Goal: Information Seeking & Learning: Check status

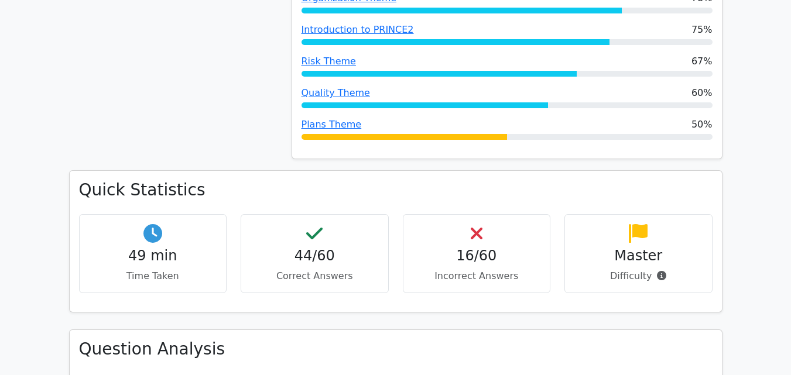
click at [460, 214] on div "16/60 Incorrect Answers" at bounding box center [477, 253] width 148 height 79
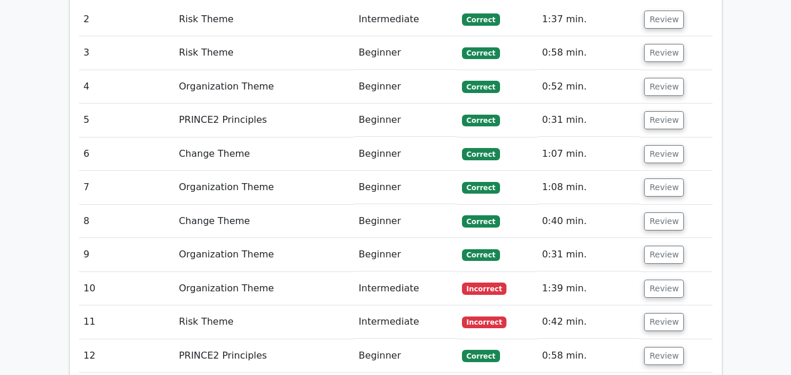
scroll to position [1756, 0]
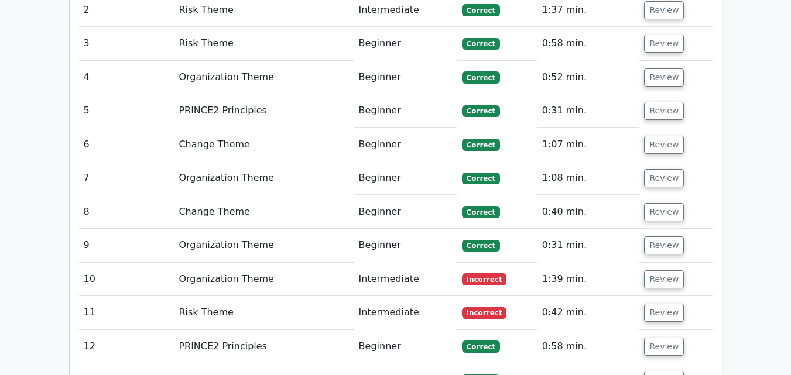
click at [414, 263] on td "Intermediate" at bounding box center [405, 279] width 103 height 33
click at [665, 270] on button "Review" at bounding box center [664, 279] width 40 height 18
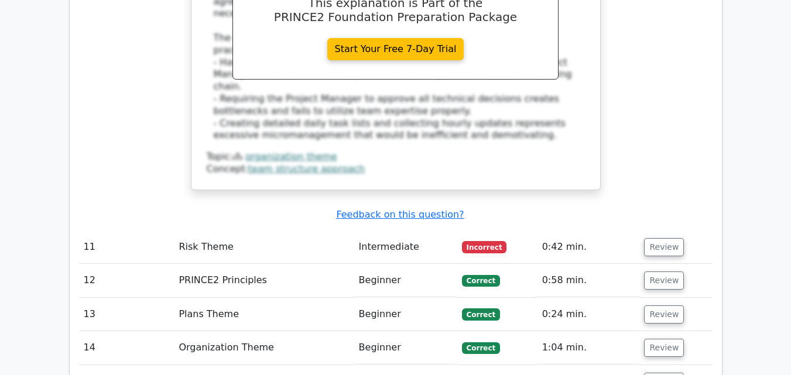
scroll to position [2400, 0]
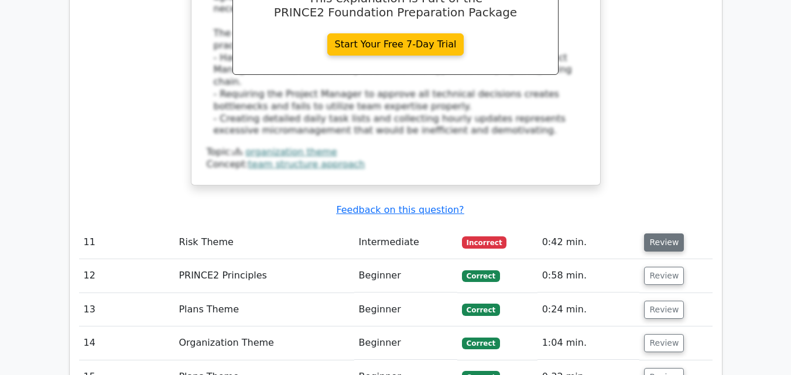
click at [647, 234] on button "Review" at bounding box center [664, 243] width 40 height 18
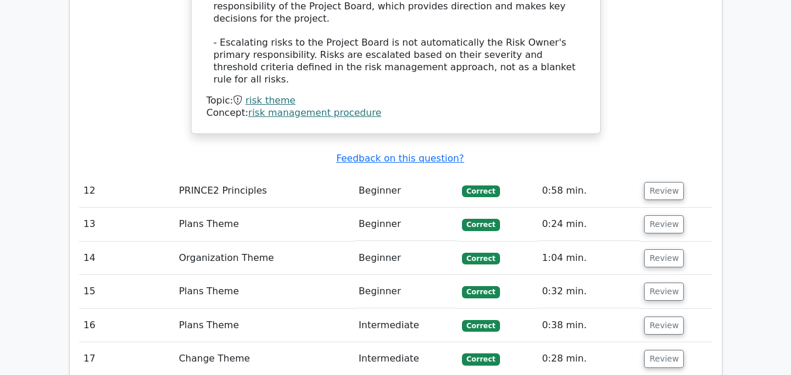
scroll to position [3220, 0]
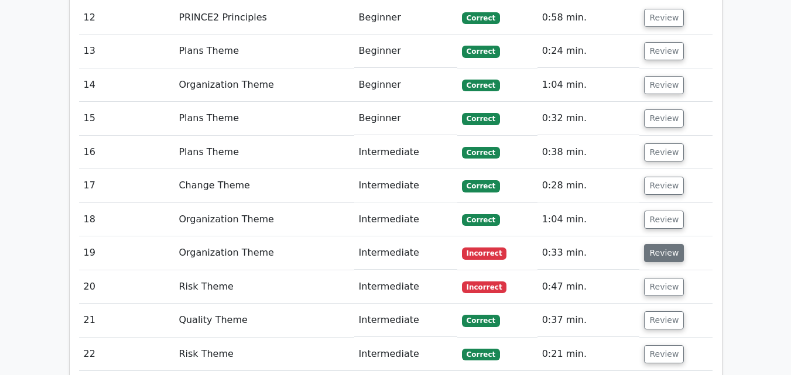
click at [662, 244] on button "Review" at bounding box center [664, 253] width 40 height 18
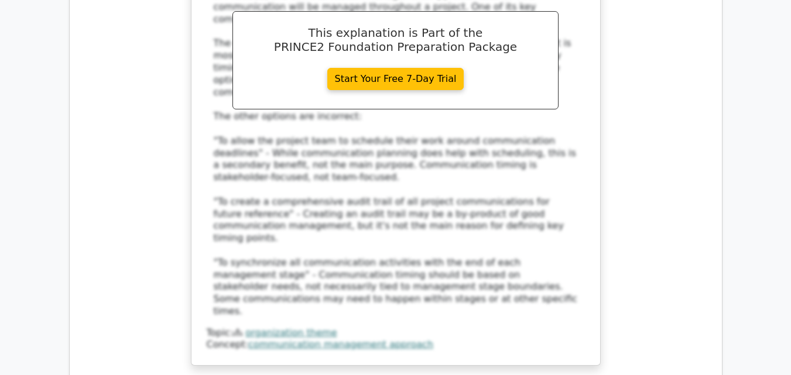
scroll to position [3864, 0]
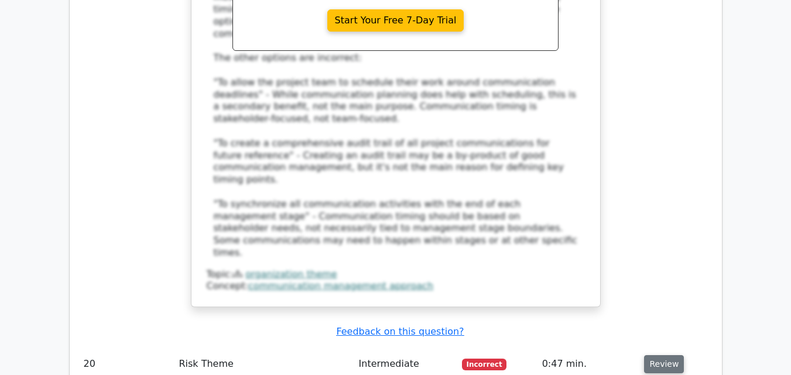
click at [650, 355] on button "Review" at bounding box center [664, 364] width 40 height 18
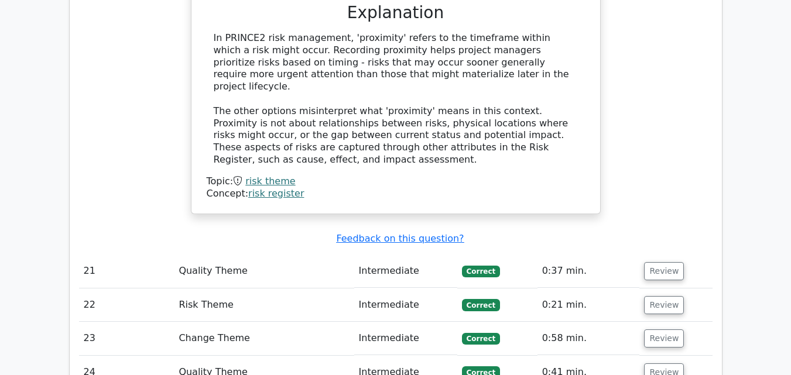
scroll to position [4508, 0]
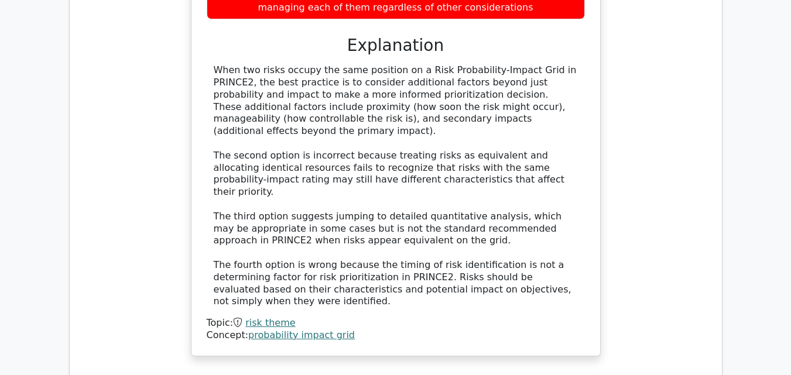
scroll to position [5269, 0]
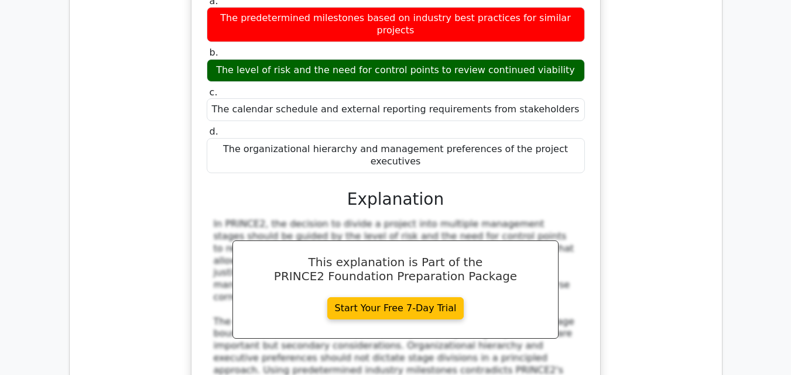
scroll to position [5796, 0]
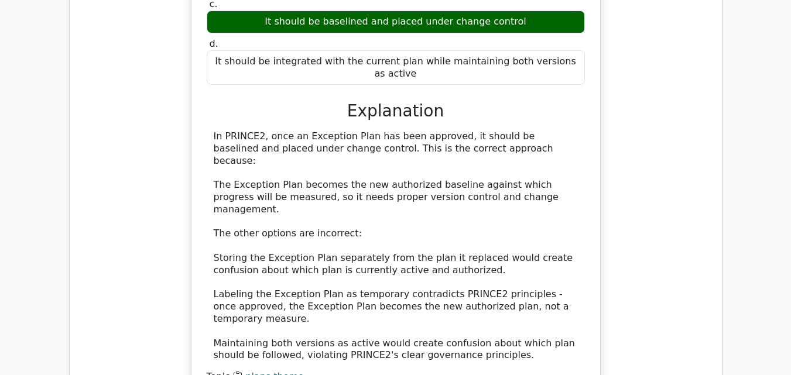
scroll to position [6499, 0]
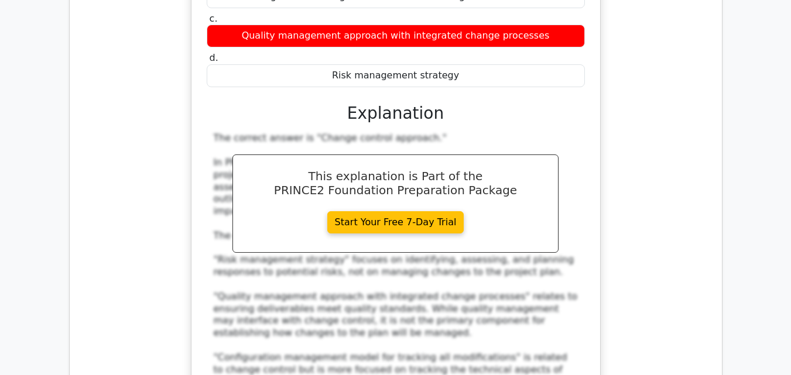
scroll to position [7260, 0]
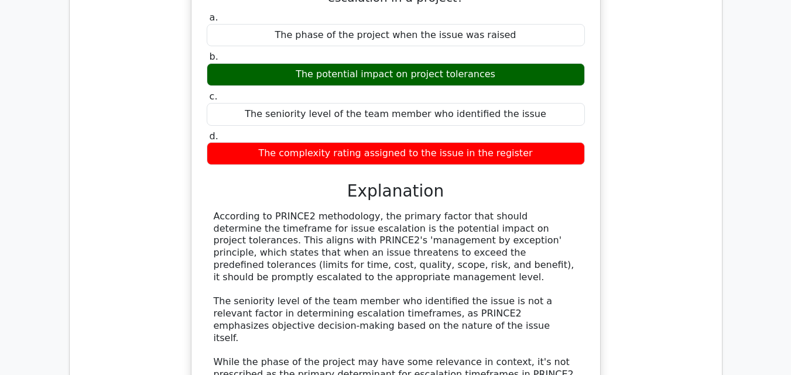
scroll to position [7904, 0]
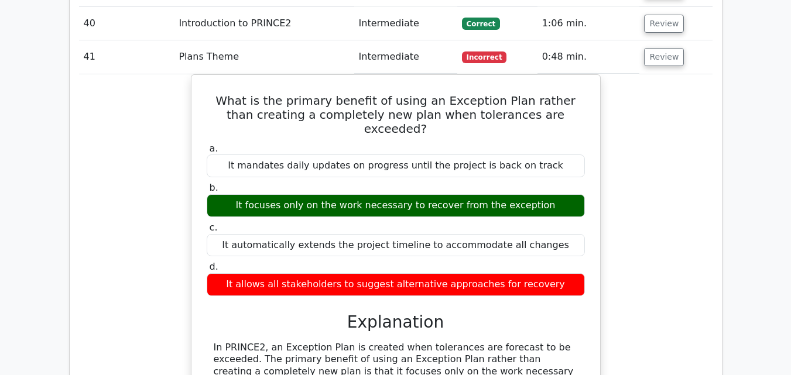
scroll to position [8431, 0]
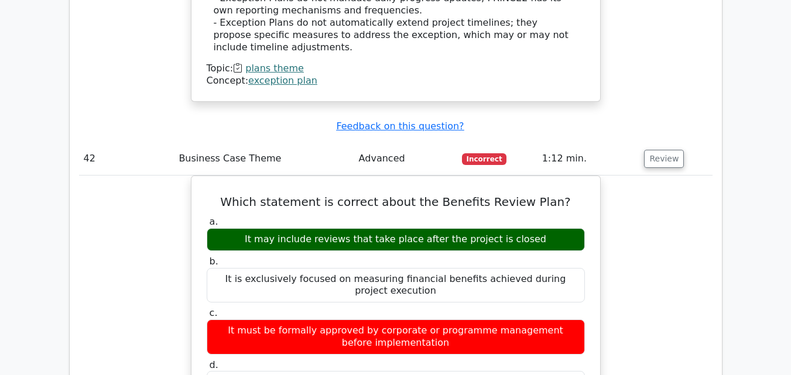
scroll to position [9075, 0]
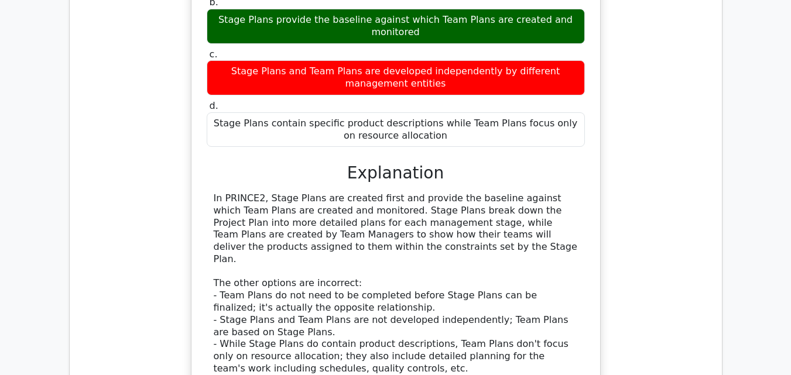
scroll to position [9895, 0]
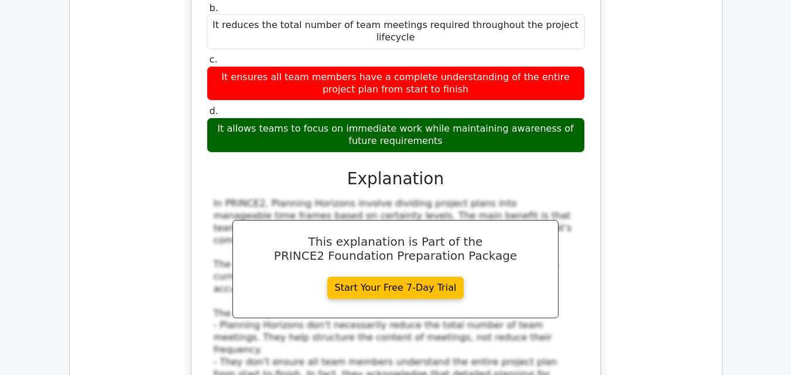
scroll to position [10714, 0]
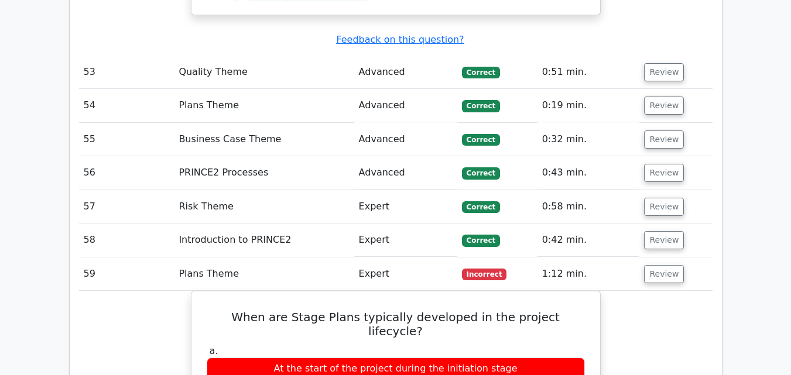
scroll to position [11183, 0]
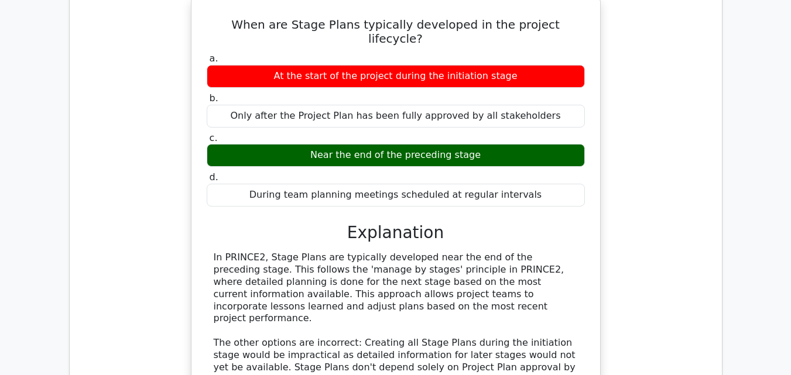
scroll to position [11475, 0]
